Goal: Task Accomplishment & Management: Use online tool/utility

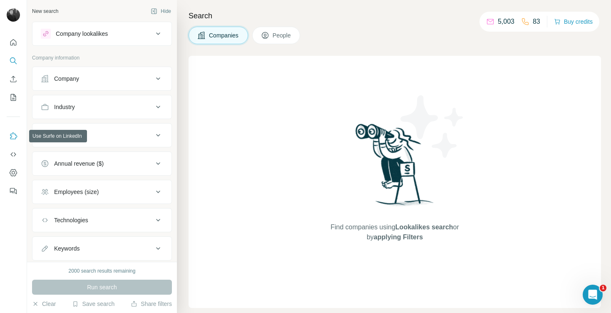
click at [15, 130] on button "Use Surfe on LinkedIn" at bounding box center [13, 136] width 13 height 15
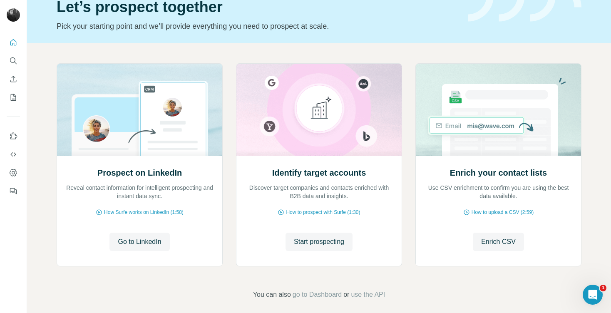
scroll to position [47, 0]
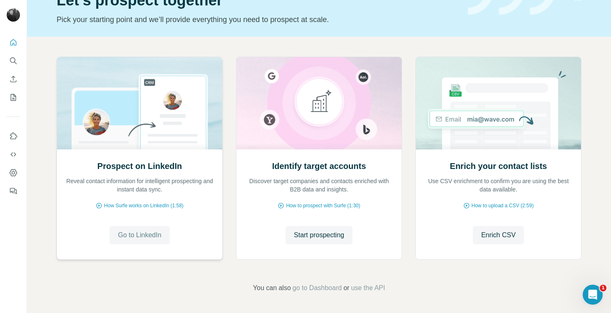
click at [152, 238] on span "Go to LinkedIn" at bounding box center [139, 235] width 43 height 10
